Goal: Transaction & Acquisition: Purchase product/service

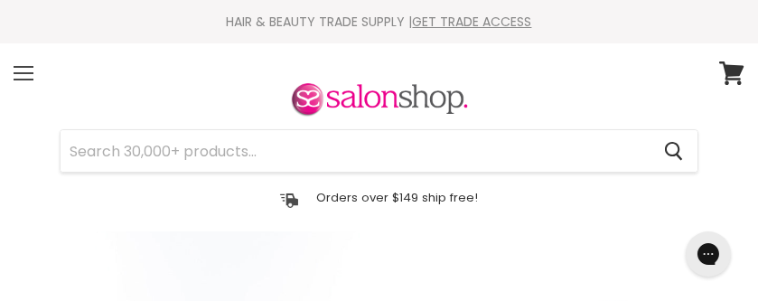
click at [23, 72] on span at bounding box center [24, 73] width 20 height 2
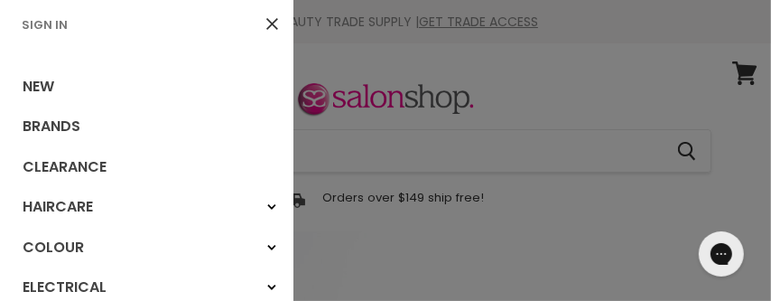
click at [41, 25] on link "Sign In" at bounding box center [44, 24] width 61 height 17
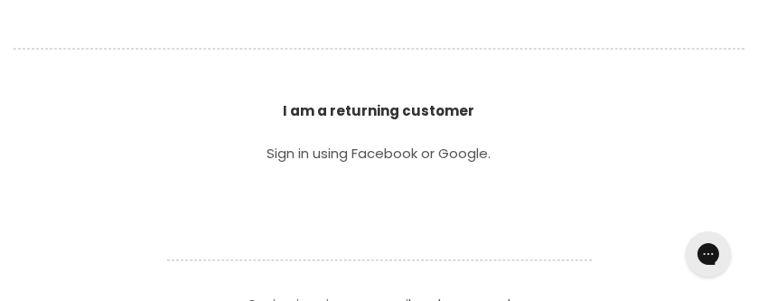
scroll to position [542, 0]
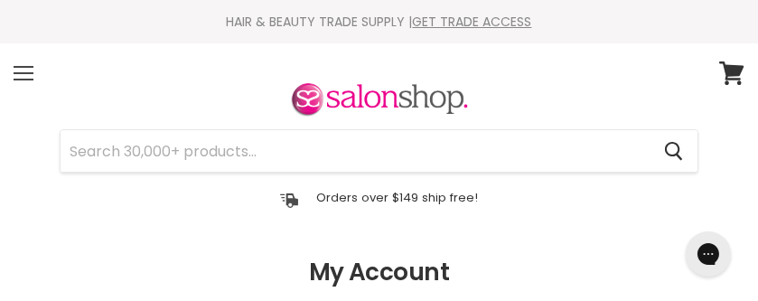
click at [33, 71] on div "Menu" at bounding box center [24, 73] width 38 height 42
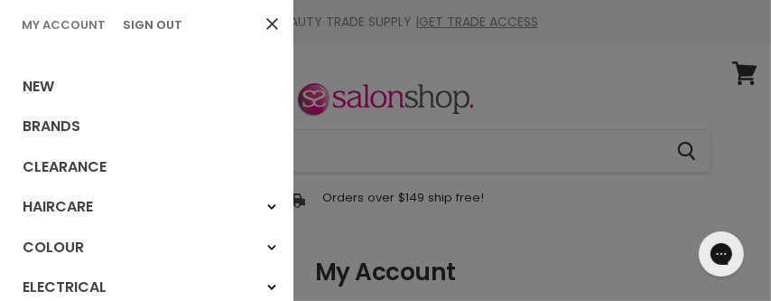
click at [54, 24] on link "My Account" at bounding box center [63, 24] width 98 height 17
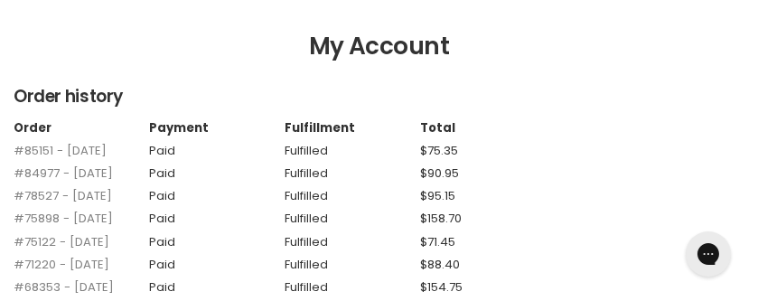
scroll to position [271, 0]
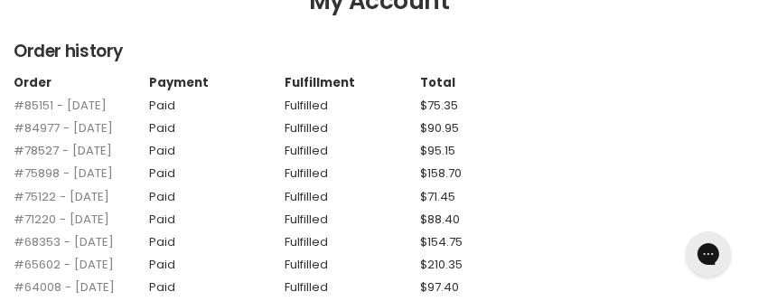
click at [43, 159] on link "#78527 - [DATE]" at bounding box center [63, 150] width 98 height 17
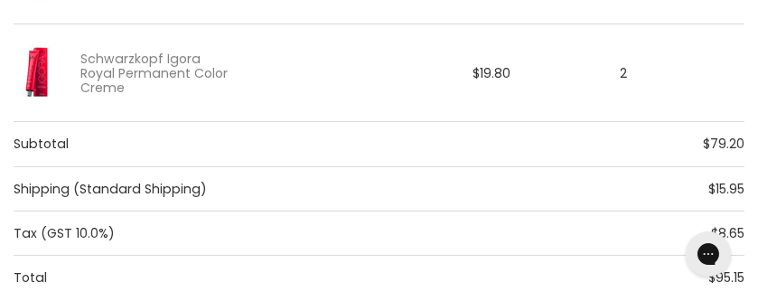
scroll to position [452, 0]
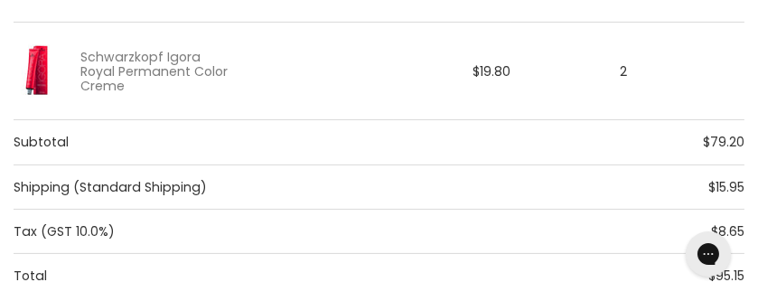
click at [135, 70] on link "Schwarzkopf Igora Royal Permanent Color Creme" at bounding box center [156, 72] width 152 height 44
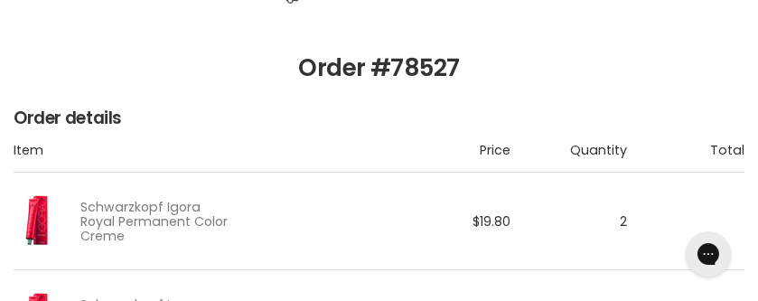
click at [147, 207] on link "Schwarzkopf Igora Royal Permanent Color Creme" at bounding box center [156, 222] width 152 height 44
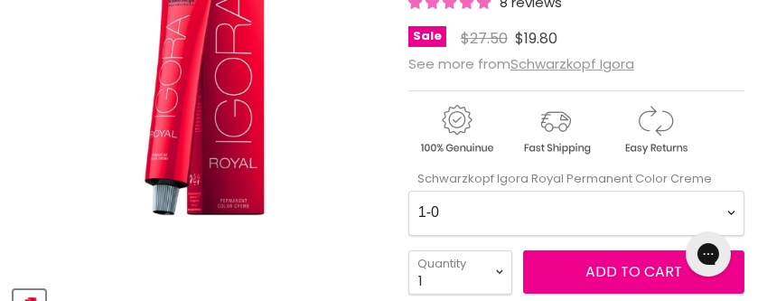
scroll to position [632, 0]
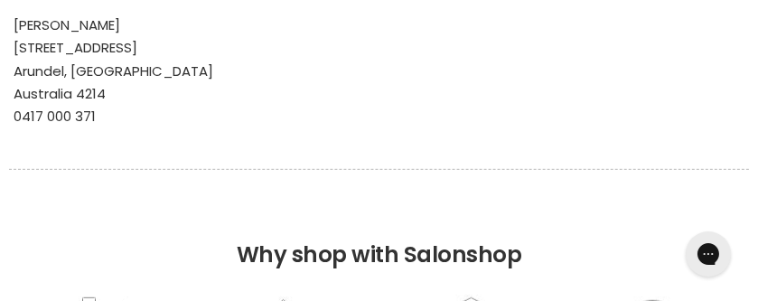
scroll to position [1107, 0]
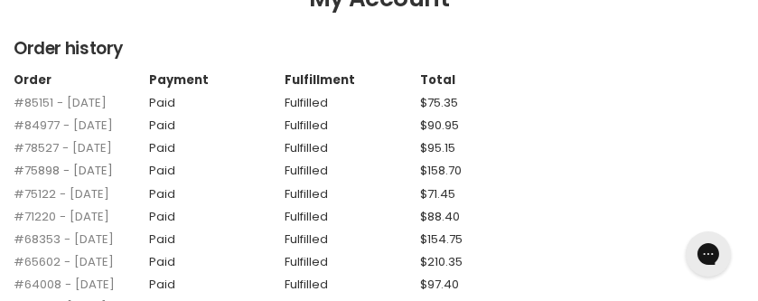
click at [94, 179] on link "#75898 - [DATE]" at bounding box center [63, 170] width 99 height 17
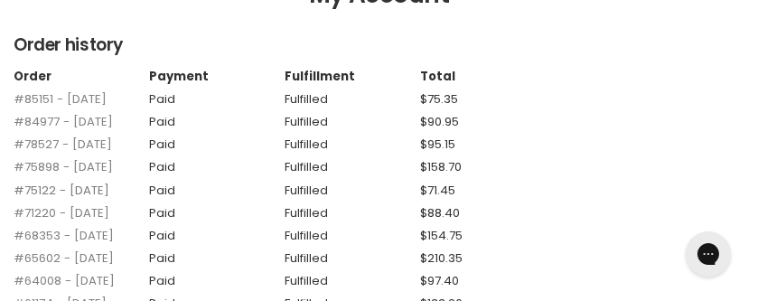
click at [37, 199] on link "#75122 - 14 Jan, 2025" at bounding box center [62, 190] width 96 height 17
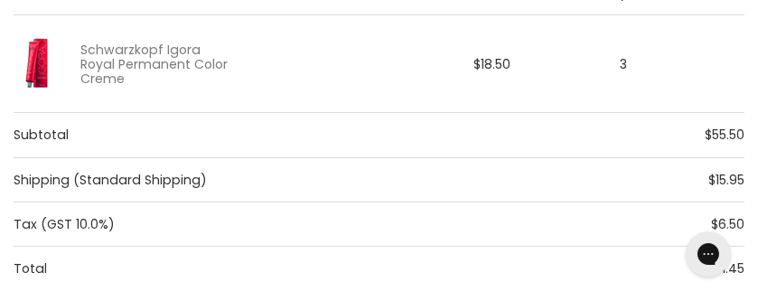
click at [88, 70] on link "Schwarzkopf Igora Royal Permanent Color Creme" at bounding box center [156, 64] width 152 height 44
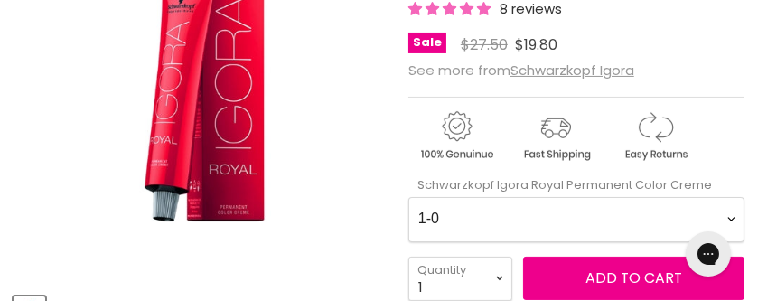
scroll to position [452, 0]
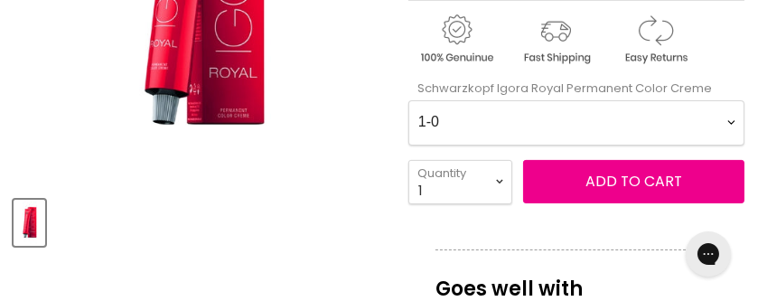
click at [611, 114] on Creme-0-0 "1-0 1-1 3-0 3-65 3-68 4-0 4-5 4-6 4-63 4-65 4-65 4-65 4-68 4-88 4-99 5-0 5-00 5…" at bounding box center [576, 122] width 336 height 45
select Creme-0-0 "12-2"
click at [408, 100] on Creme-0-0 "1-0 1-1 3-0 3-65 3-68 4-0 4-5 4-6 4-63 4-65 4-65 4-65 4-68 4-88 4-99 5-0 5-00 5…" at bounding box center [576, 122] width 336 height 45
click at [498, 176] on select "1 2 3 4 5 6 7 8 9 10+" at bounding box center [460, 182] width 104 height 44
select select "3"
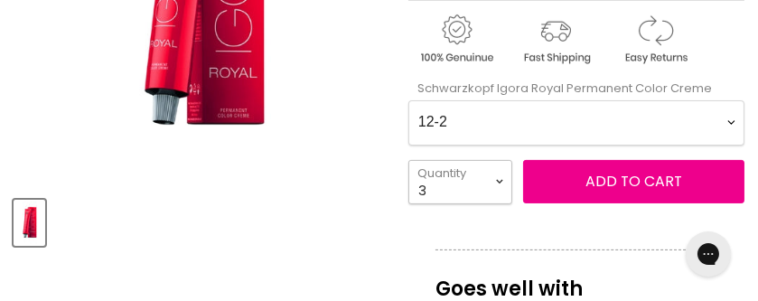
click at [408, 160] on select "1 2 3 4 5 6 7 8 9 10+" at bounding box center [460, 182] width 104 height 44
type input "3"
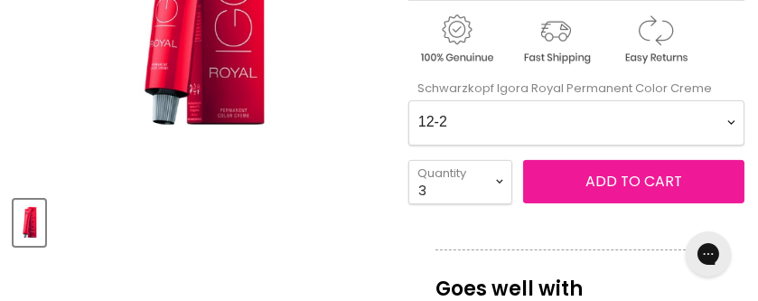
click at [599, 182] on span "Add to cart" at bounding box center [633, 181] width 97 height 21
click at [621, 182] on span "Add to cart" at bounding box center [633, 181] width 97 height 21
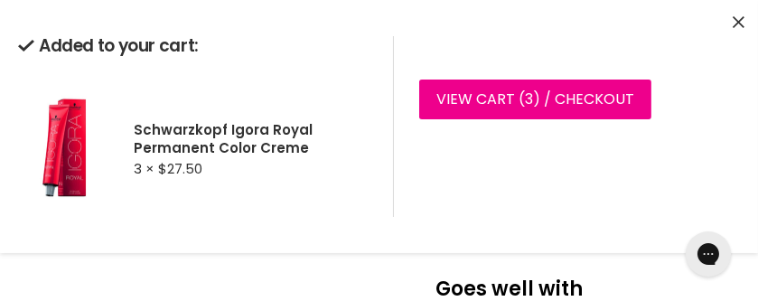
scroll to position [723, 0]
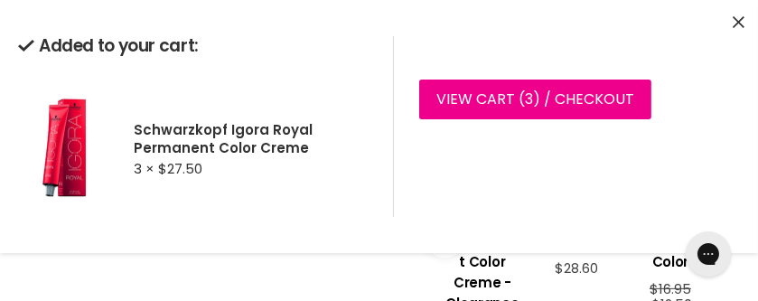
click at [735, 23] on icon "Close" at bounding box center [739, 22] width 12 height 12
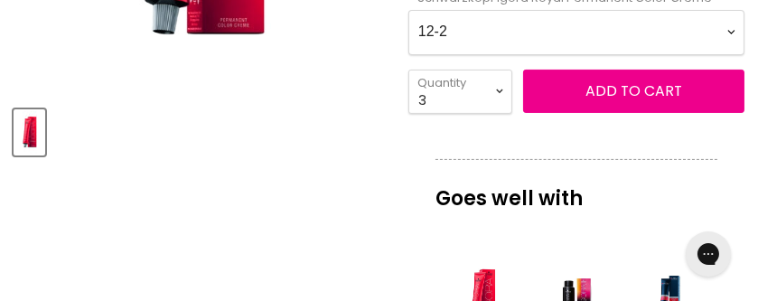
scroll to position [0, 0]
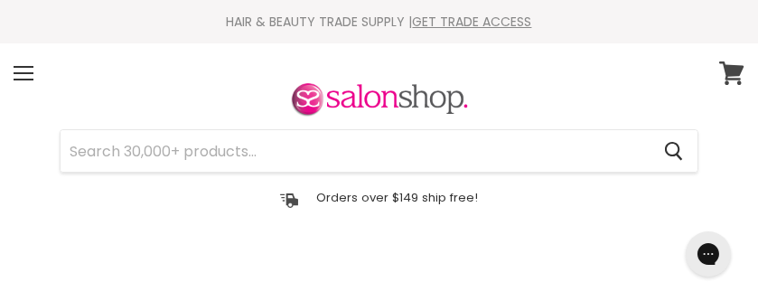
click at [731, 76] on icon at bounding box center [731, 72] width 24 height 23
